Goal: Task Accomplishment & Management: Use online tool/utility

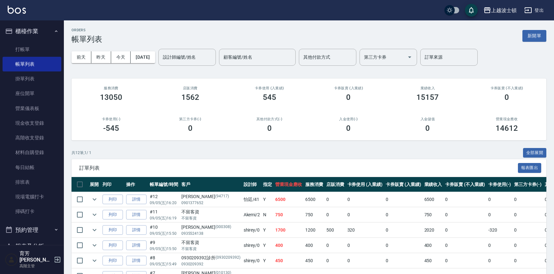
scroll to position [130, 0]
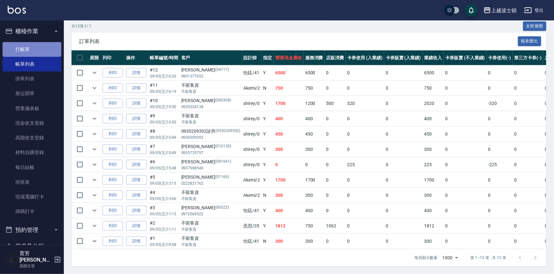
click at [40, 46] on link "打帳單" at bounding box center [32, 49] width 59 height 15
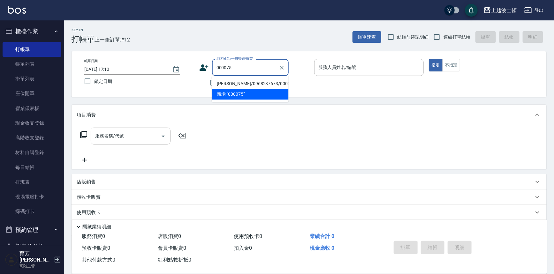
click at [232, 85] on li "[PERSON_NAME]/0968287673/000075" at bounding box center [250, 84] width 77 height 11
type input "[PERSON_NAME]/0968287673/000075"
type input "Akemi-2"
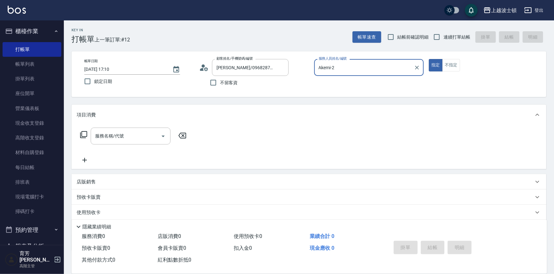
click at [204, 67] on circle at bounding box center [202, 66] width 3 height 3
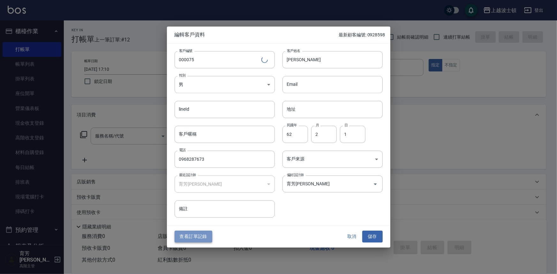
click at [200, 238] on button "查看訂單記錄" at bounding box center [194, 237] width 38 height 12
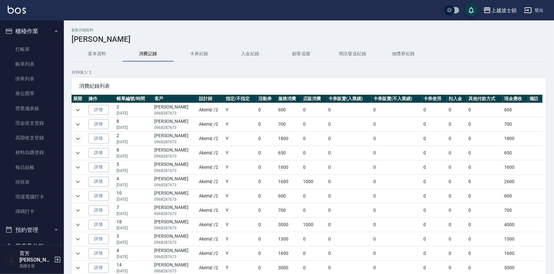
click at [78, 137] on icon "expand row" at bounding box center [78, 139] width 8 height 8
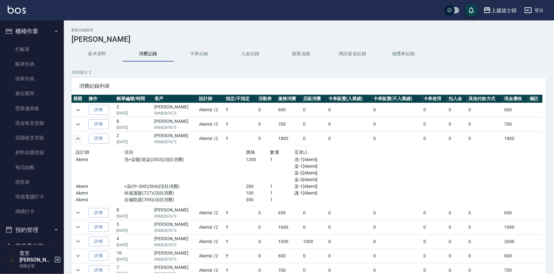
click at [76, 142] on icon "expand row" at bounding box center [78, 139] width 8 height 8
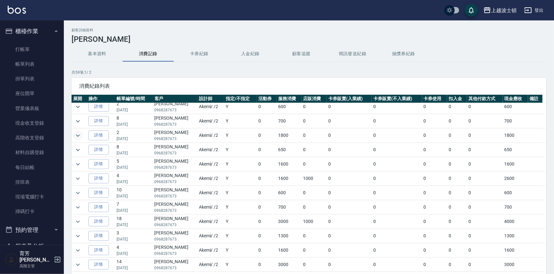
scroll to position [7, 0]
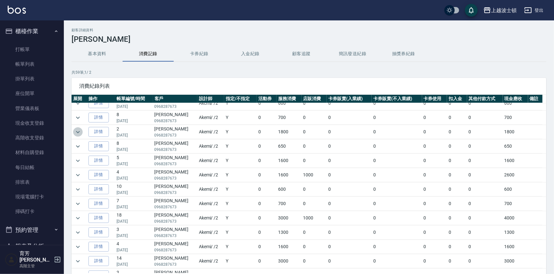
click at [76, 130] on icon "expand row" at bounding box center [78, 132] width 8 height 8
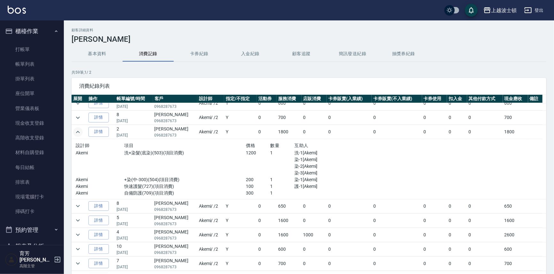
click at [76, 130] on icon "expand row" at bounding box center [78, 132] width 8 height 8
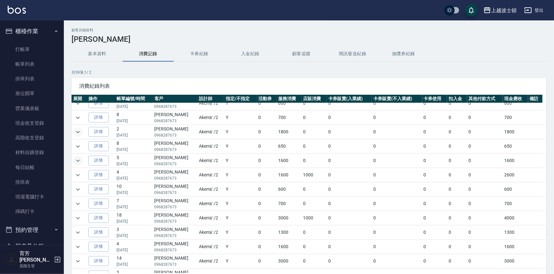
click at [79, 159] on icon "expand row" at bounding box center [78, 161] width 8 height 8
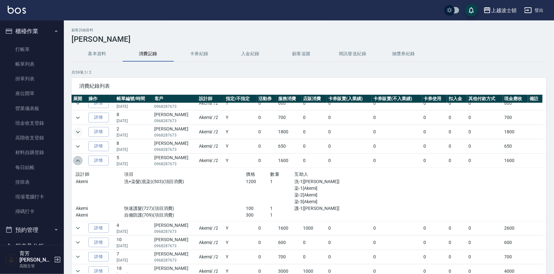
click at [79, 159] on icon "expand row" at bounding box center [78, 161] width 8 height 8
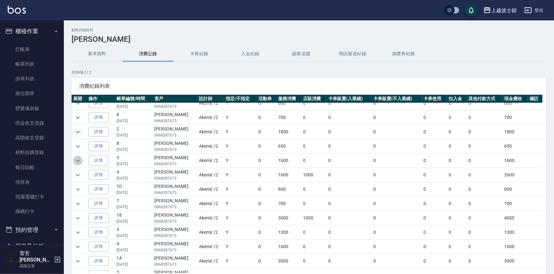
click at [77, 160] on icon "expand row" at bounding box center [78, 161] width 4 height 2
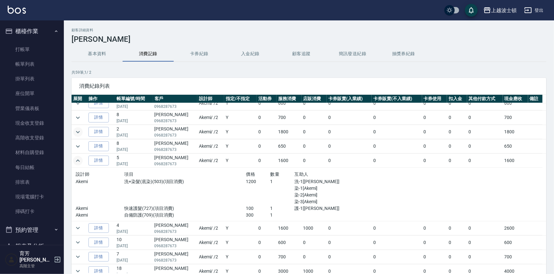
click at [76, 159] on icon "expand row" at bounding box center [78, 161] width 8 height 8
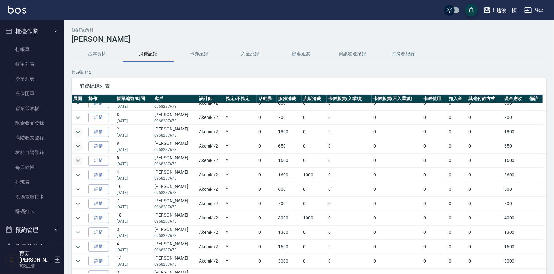
click at [80, 144] on icon "expand row" at bounding box center [78, 147] width 8 height 8
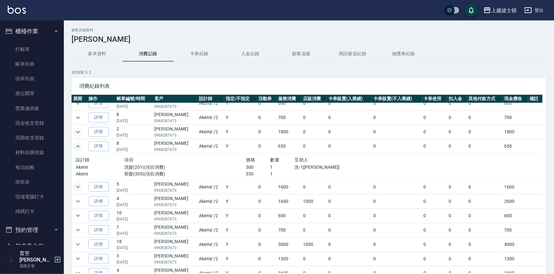
click at [80, 144] on icon "expand row" at bounding box center [78, 147] width 8 height 8
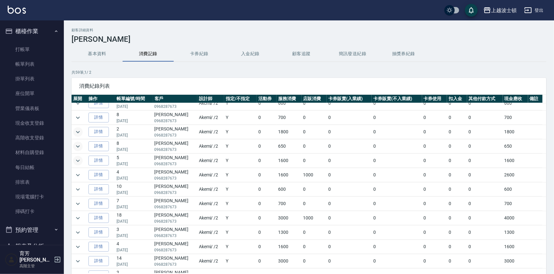
scroll to position [0, 0]
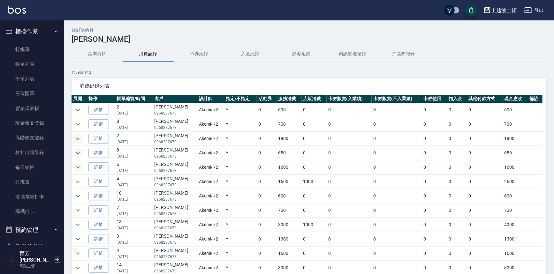
click at [80, 139] on icon "expand row" at bounding box center [78, 139] width 8 height 8
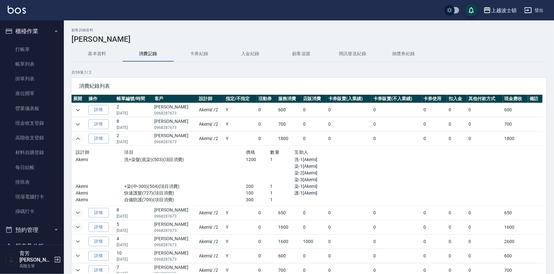
click at [76, 138] on icon "expand row" at bounding box center [78, 139] width 8 height 8
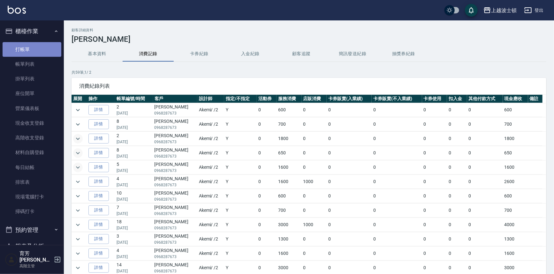
click at [33, 48] on link "打帳單" at bounding box center [32, 49] width 59 height 15
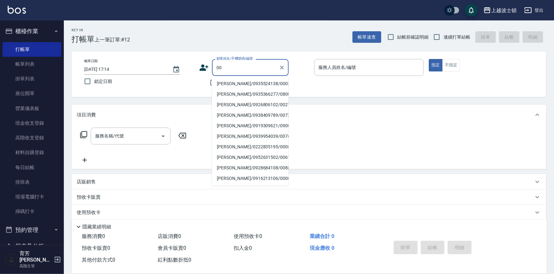
type input "0"
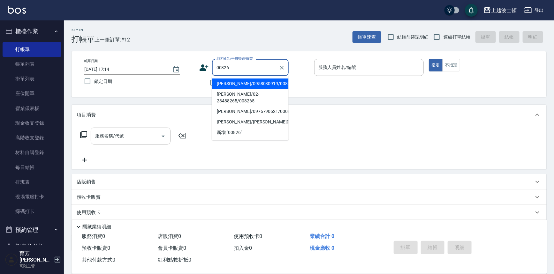
click at [225, 87] on li "[PERSON_NAME]/0958080919/00826" at bounding box center [250, 84] width 77 height 11
type input "[PERSON_NAME]/0958080919/00826"
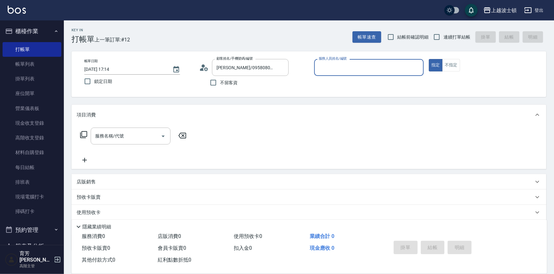
click at [355, 68] on input "服務人員姓名/編號" at bounding box center [369, 67] width 104 height 11
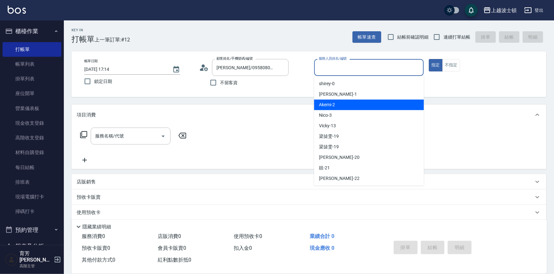
click at [359, 104] on div "Akemi -2" at bounding box center [369, 105] width 110 height 11
type input "Akemi-2"
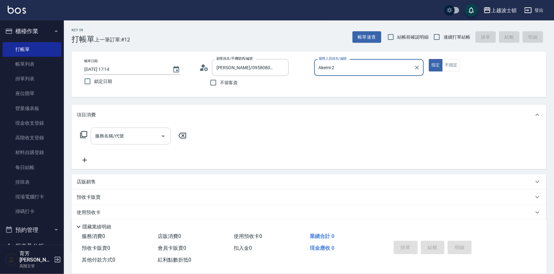
click at [125, 137] on input "服務名稱/代號" at bounding box center [126, 136] width 65 height 11
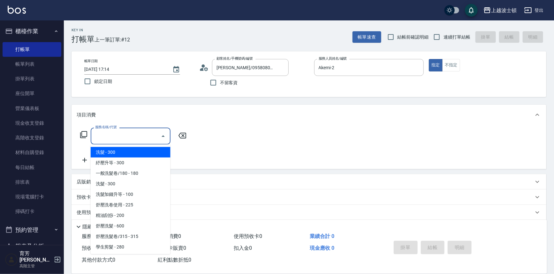
click at [138, 151] on span "洗髮 - 300" at bounding box center [131, 152] width 80 height 11
type input "洗髮(201)"
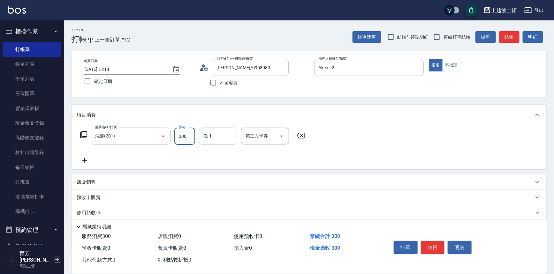
click at [189, 137] on input "300" at bounding box center [184, 136] width 21 height 17
type input "270"
click at [212, 133] on input "洗-1" at bounding box center [218, 136] width 33 height 11
click at [225, 165] on div "[PERSON_NAME]-25" at bounding box center [218, 163] width 38 height 11
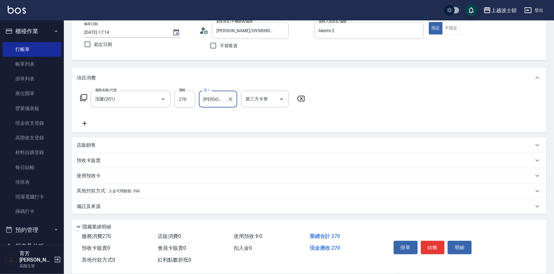
type input "[PERSON_NAME]-25"
click at [120, 191] on span "入金可用餘額: 596" at bounding box center [124, 191] width 31 height 4
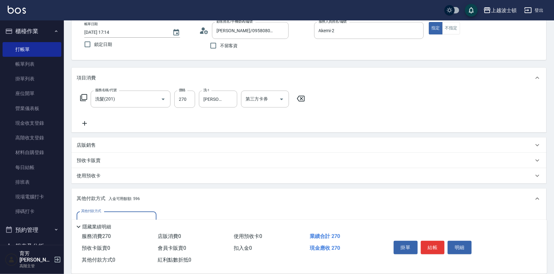
scroll to position [112, 0]
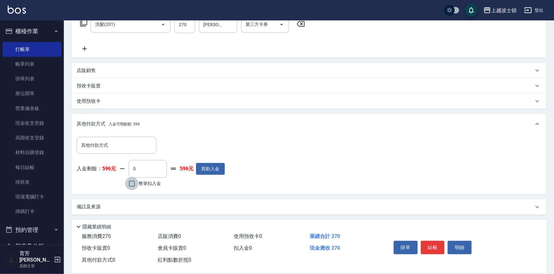
click at [131, 188] on input "整筆扣入金" at bounding box center [131, 183] width 13 height 13
checkbox input "true"
type input "270"
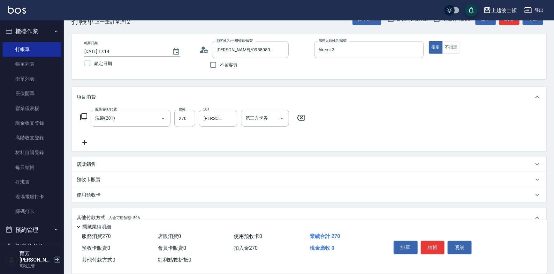
scroll to position [0, 0]
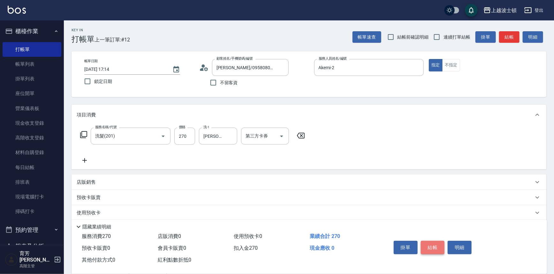
click at [434, 241] on button "結帳" at bounding box center [433, 247] width 24 height 13
